Goal: Check status

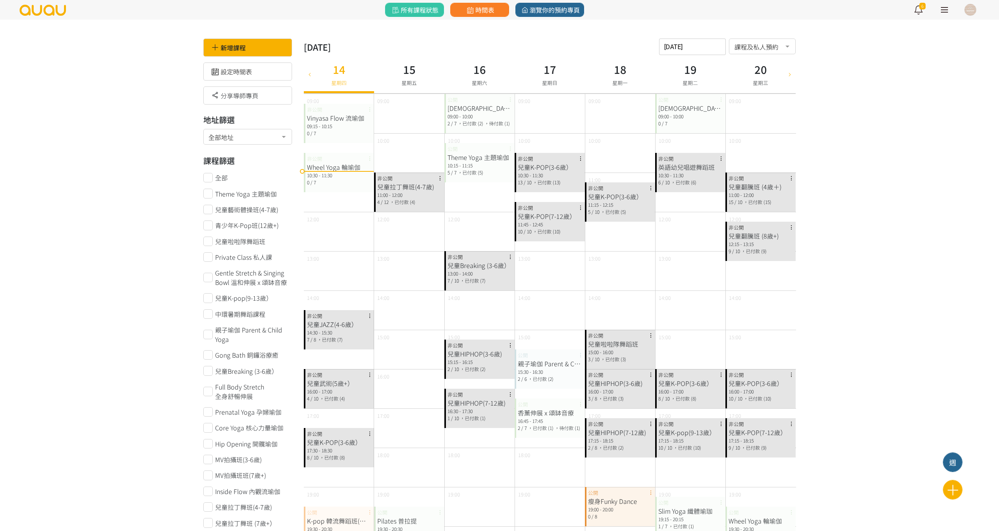
click at [321, 329] on div "14:30 - 15:30" at bounding box center [339, 332] width 64 height 7
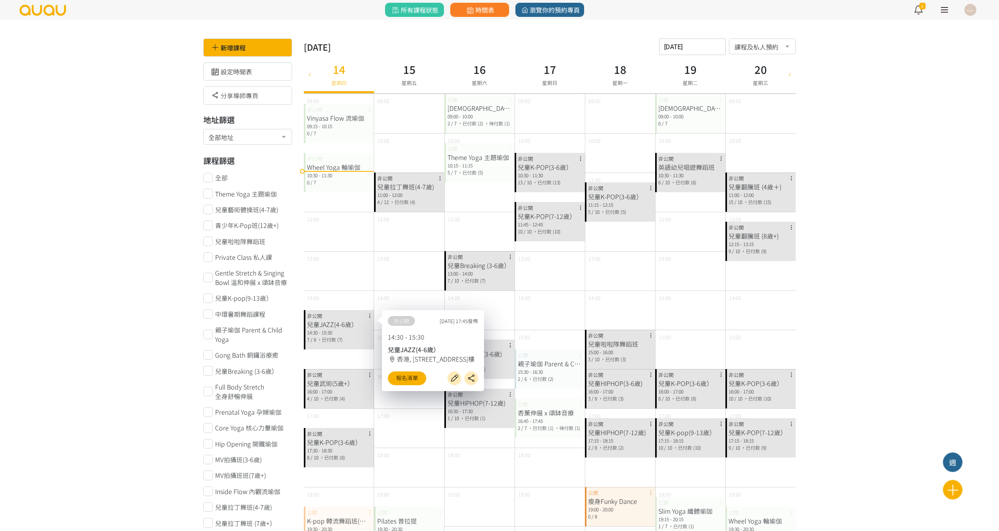
click at [342, 373] on div "兒童武術(5歲+） 16:00 - 17:00 4 / 10 ，已付款 (4) 非公開" at bounding box center [339, 388] width 70 height 39
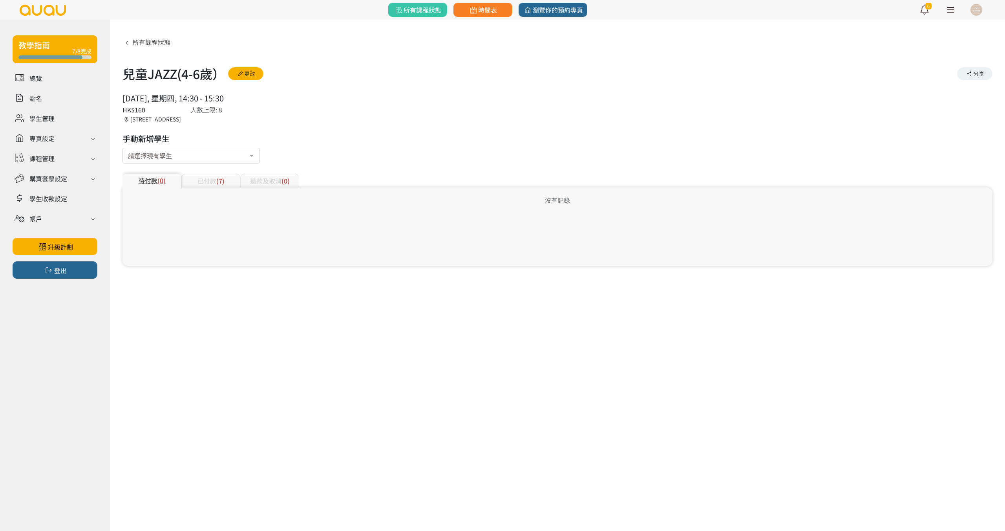
click at [212, 176] on div "已付款 (7)" at bounding box center [210, 181] width 59 height 14
click at [223, 180] on span "(4)" at bounding box center [220, 180] width 8 height 9
